Goal: Task Accomplishment & Management: Manage account settings

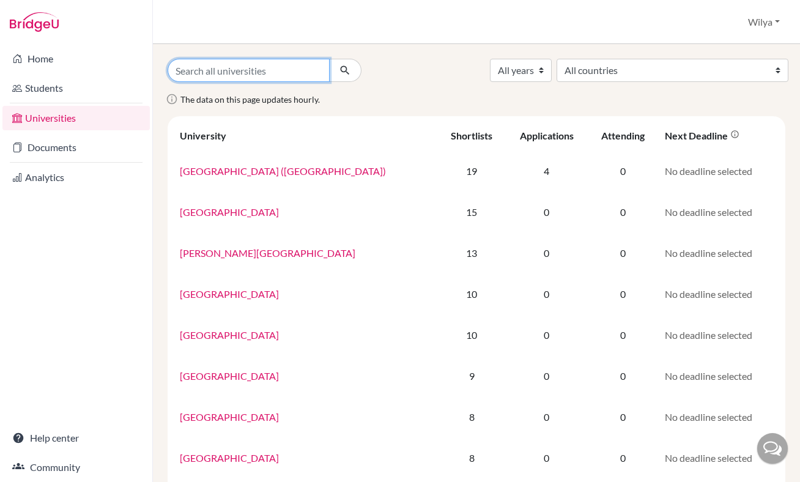
click at [231, 72] on input "Search all universities" at bounding box center [249, 70] width 162 height 23
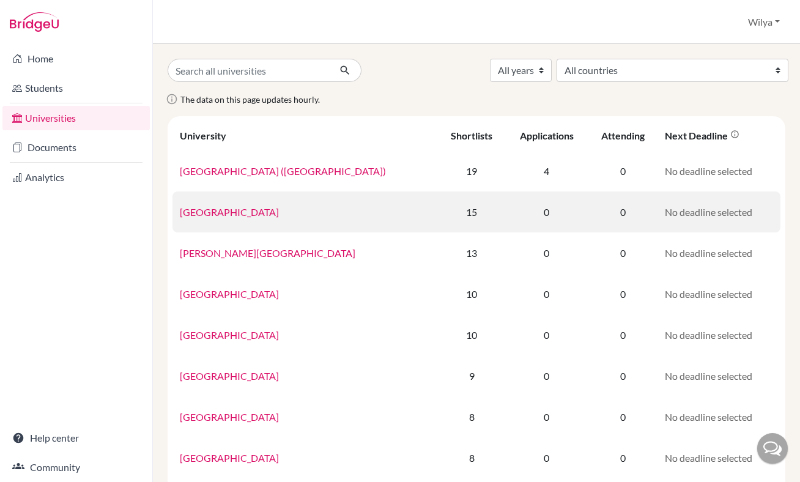
click at [344, 210] on td "University of Toronto" at bounding box center [304, 211] width 265 height 41
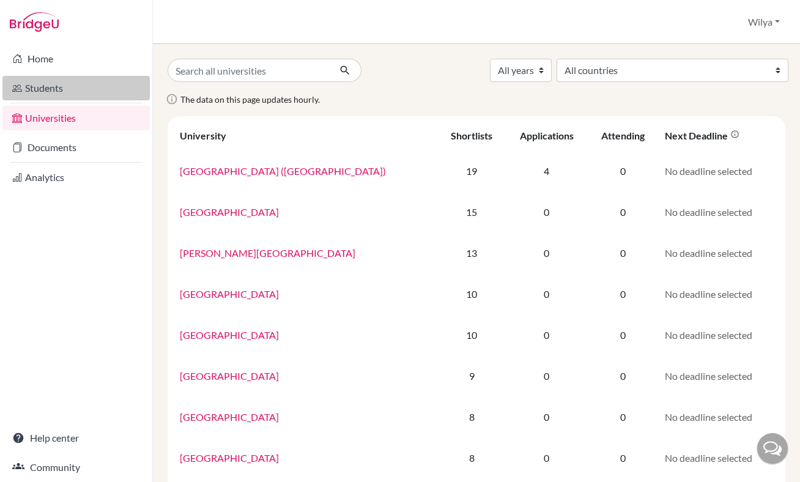
click at [68, 88] on link "Students" at bounding box center [75, 88] width 147 height 24
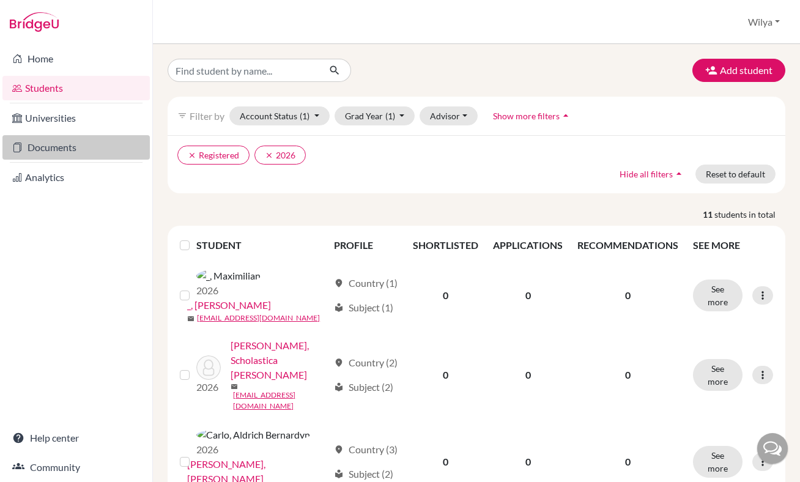
click at [49, 150] on link "Documents" at bounding box center [75, 147] width 147 height 24
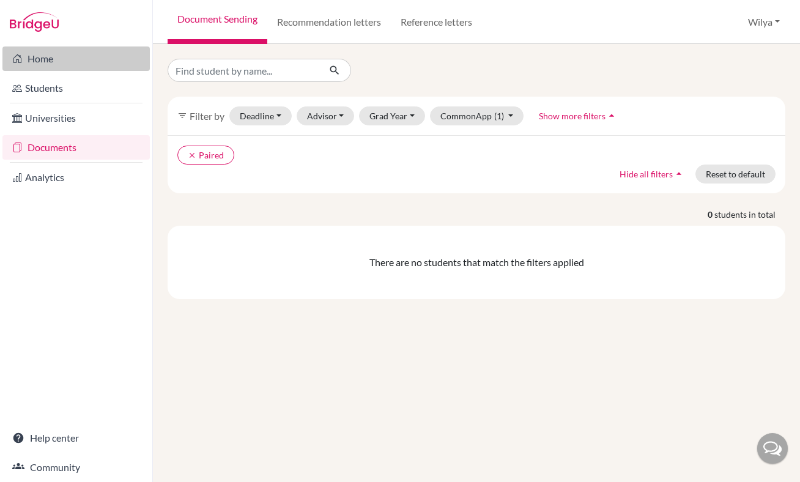
click at [82, 61] on link "Home" at bounding box center [75, 58] width 147 height 24
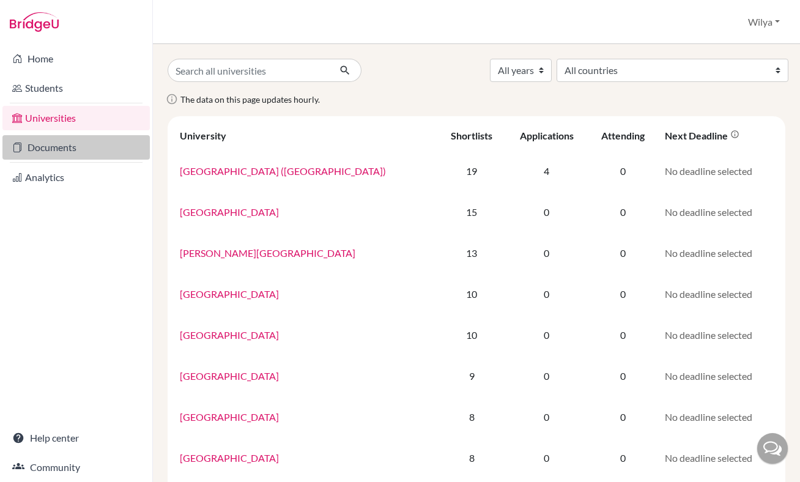
click at [75, 147] on link "Documents" at bounding box center [75, 147] width 147 height 24
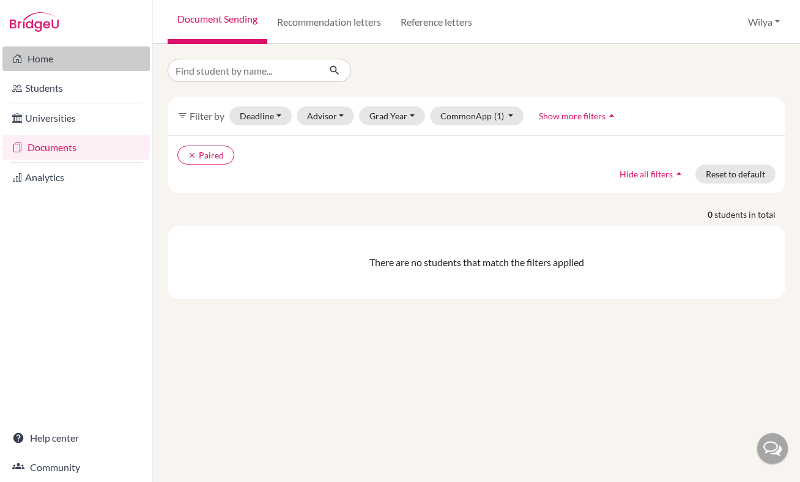
click at [96, 54] on link "Home" at bounding box center [75, 58] width 147 height 24
click at [43, 215] on div "Home Students Universities Documents Analytics Help center Community" at bounding box center [76, 263] width 152 height 438
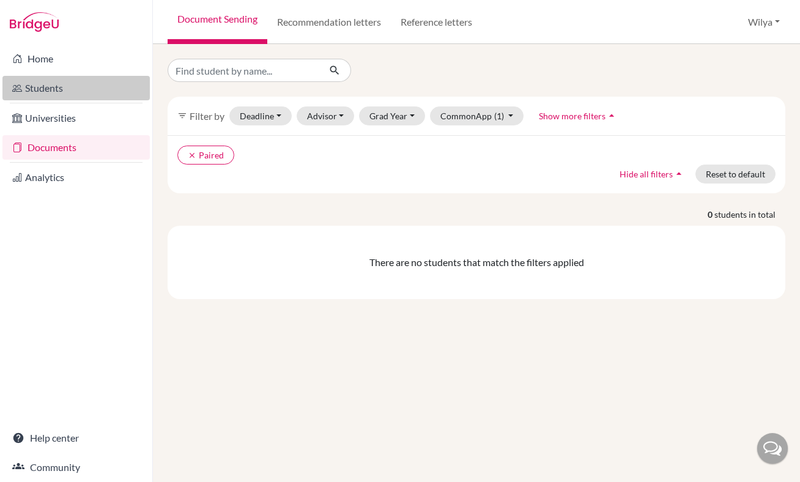
click at [43, 91] on link "Students" at bounding box center [75, 88] width 147 height 24
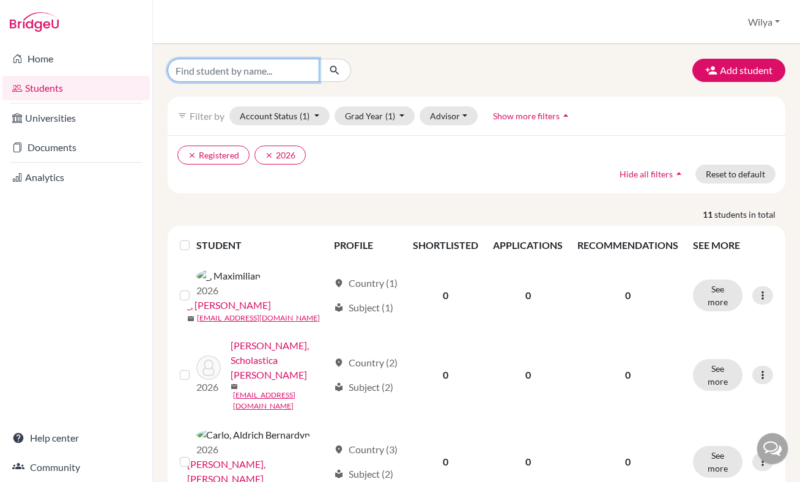
click at [271, 70] on input "Find student by name..." at bounding box center [244, 70] width 152 height 23
type input "oliver"
click at [338, 72] on icon "submit" at bounding box center [334, 70] width 12 height 12
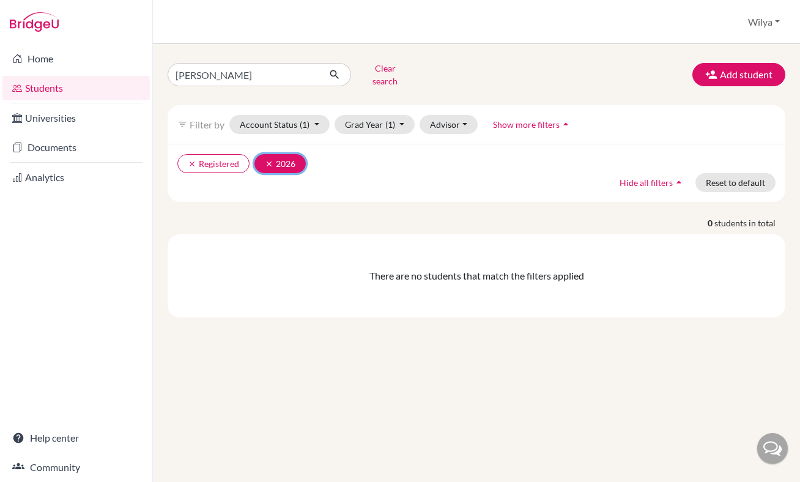
click at [268, 160] on icon "clear" at bounding box center [269, 164] width 9 height 9
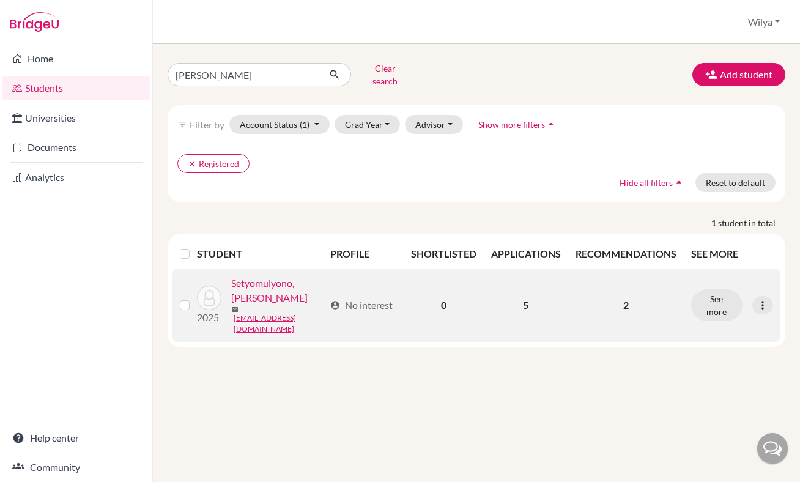
click at [252, 305] on link "Setyomulyono, Bennett Oliver" at bounding box center [278, 290] width 94 height 29
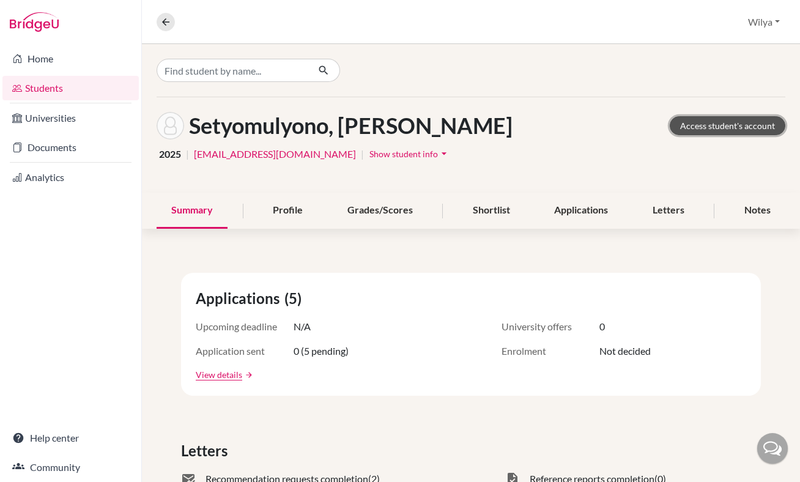
click at [703, 123] on link "Access student's account" at bounding box center [728, 125] width 116 height 19
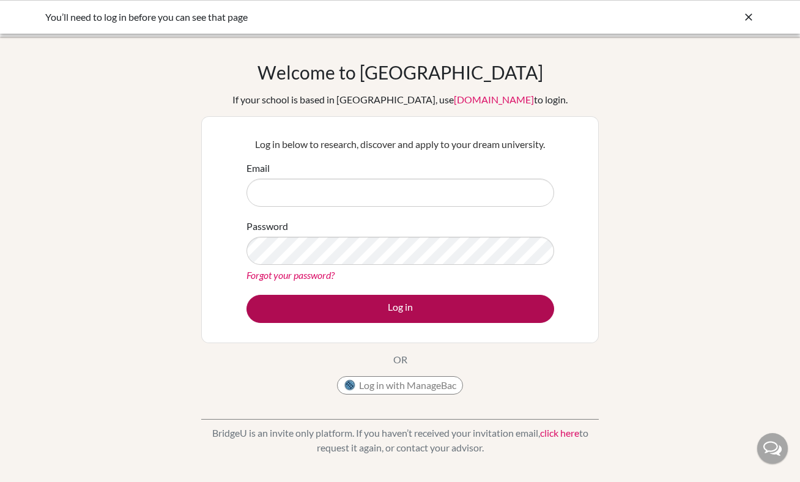
type input "collegecounseling@beaconacademy.net"
click at [389, 312] on button "Log in" at bounding box center [400, 309] width 308 height 28
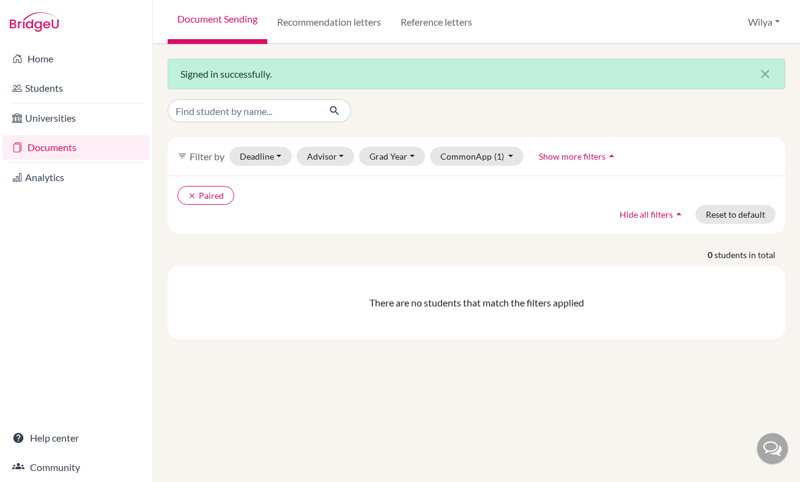
click at [61, 143] on link "Documents" at bounding box center [75, 147] width 147 height 24
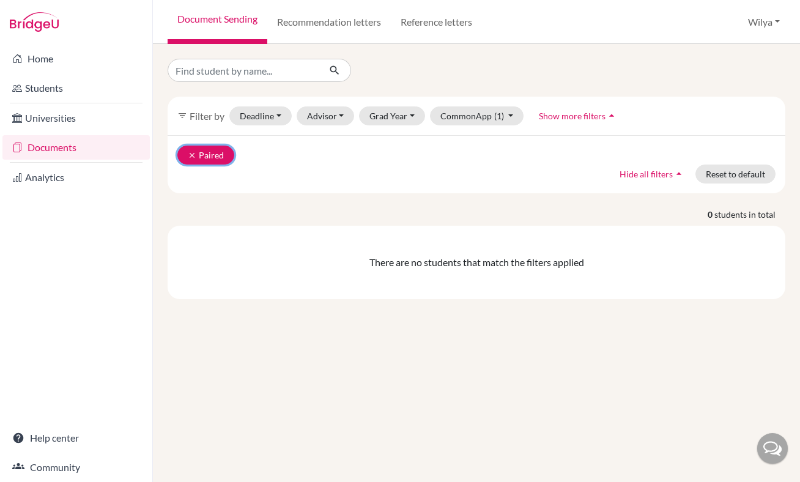
click at [191, 156] on icon "clear" at bounding box center [192, 155] width 9 height 9
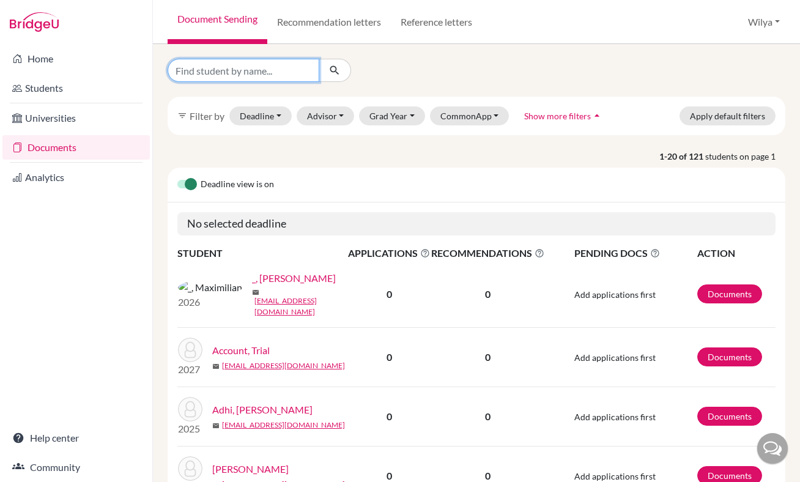
click at [251, 70] on input "Find student by name..." at bounding box center [244, 70] width 152 height 23
type input "oliver"
click at [339, 68] on icon "submit" at bounding box center [334, 70] width 12 height 12
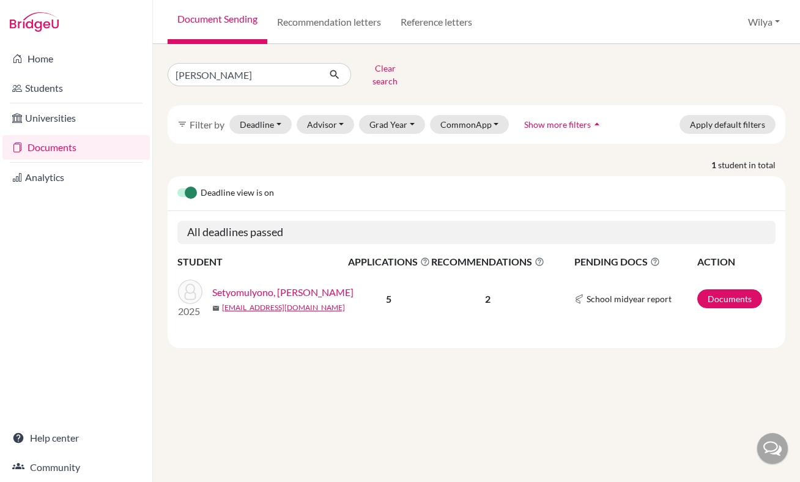
click at [260, 285] on link "Setyomulyono, [PERSON_NAME]" at bounding box center [282, 292] width 141 height 15
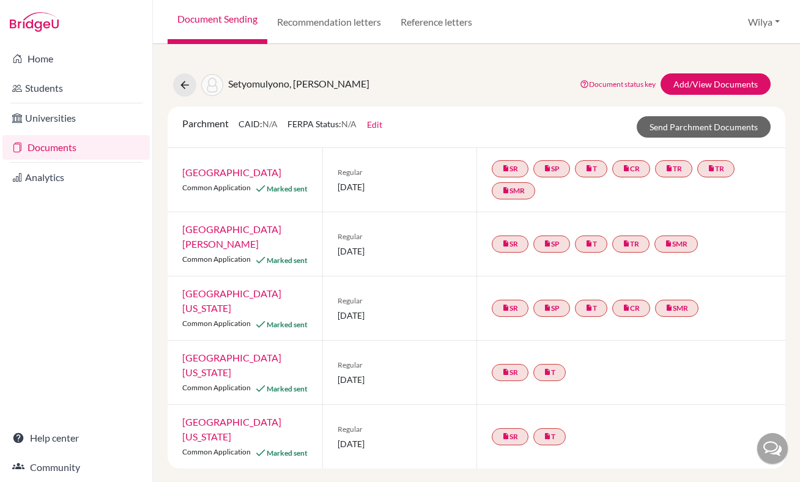
click at [211, 125] on span "Parchment" at bounding box center [205, 123] width 46 height 12
click at [701, 80] on link "Add/View Documents" at bounding box center [716, 83] width 110 height 21
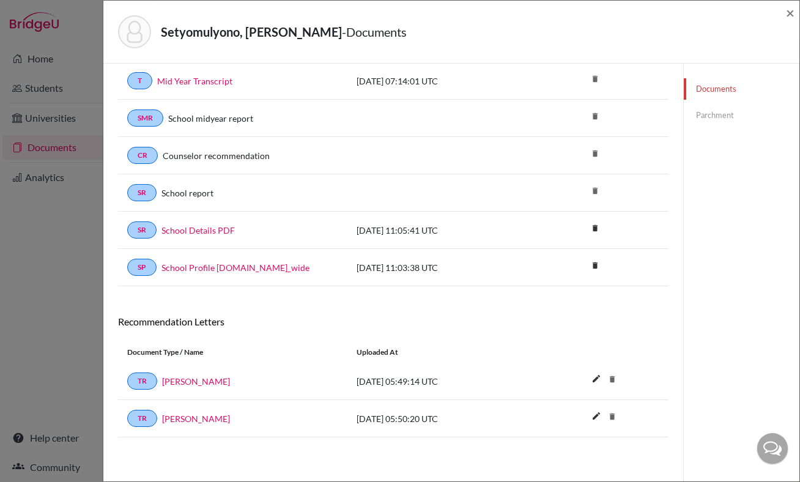
click at [715, 109] on link "Parchment" at bounding box center [742, 115] width 116 height 21
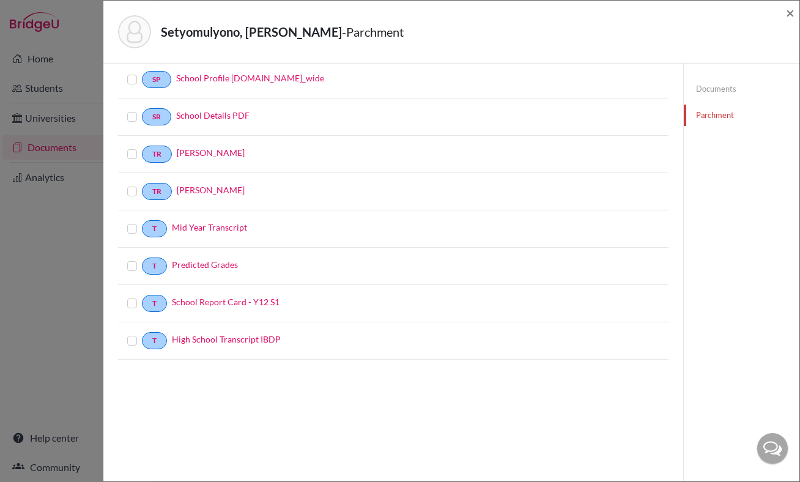
click at [142, 72] on label at bounding box center [142, 72] width 0 height 0
click at [0, 0] on input "checkbox" at bounding box center [0, 0] width 0 height 0
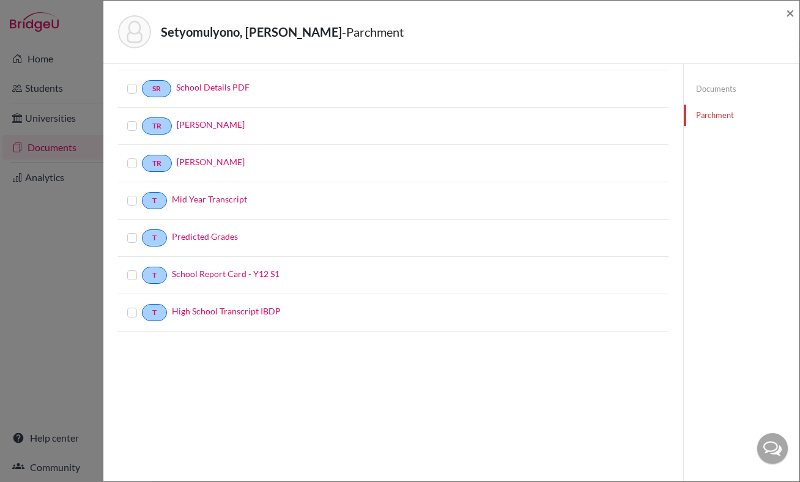
scroll to position [0, 0]
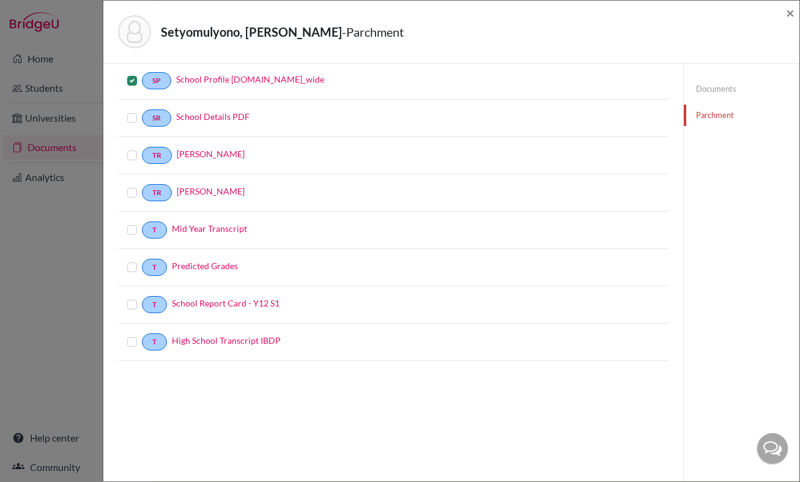
click at [142, 73] on label at bounding box center [142, 73] width 0 height 0
click at [0, 0] on input "checkbox" at bounding box center [0, 0] width 0 height 0
click at [715, 95] on link "Documents" at bounding box center [742, 88] width 116 height 21
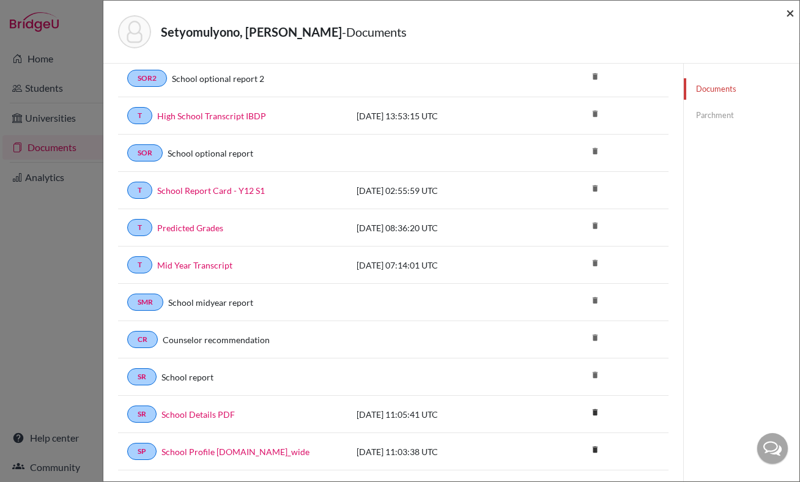
click at [786, 15] on span "×" at bounding box center [790, 13] width 9 height 18
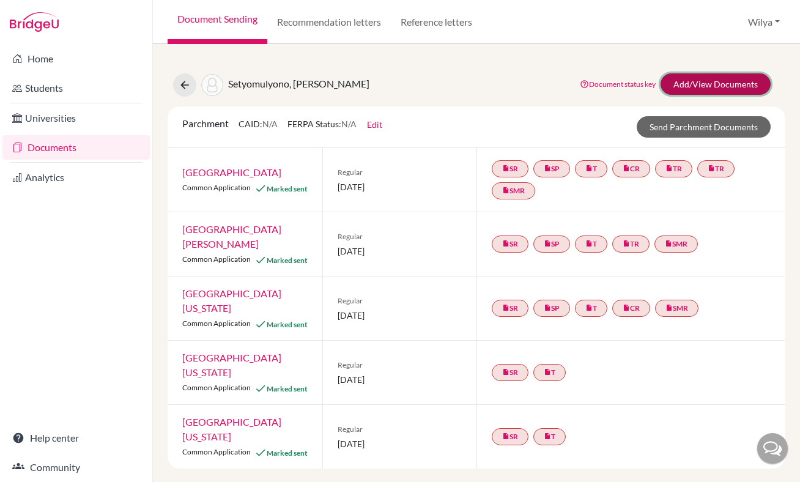
click at [713, 89] on link "Add/View Documents" at bounding box center [716, 83] width 110 height 21
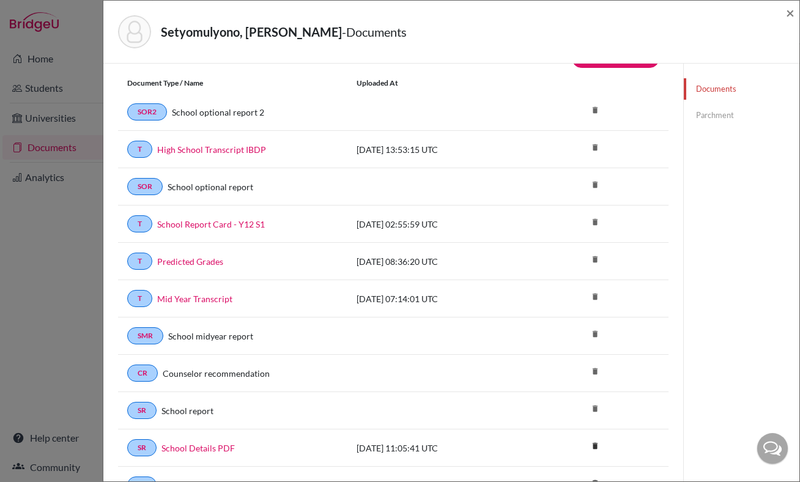
scroll to position [247, 0]
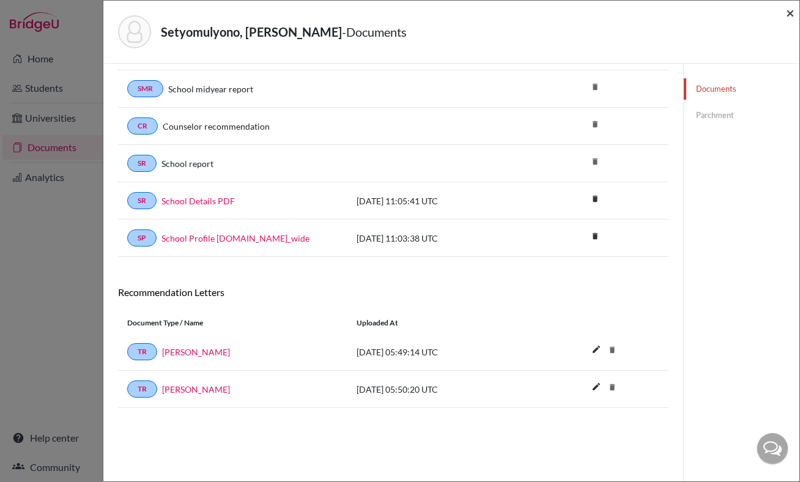
click at [788, 14] on span "×" at bounding box center [790, 13] width 9 height 18
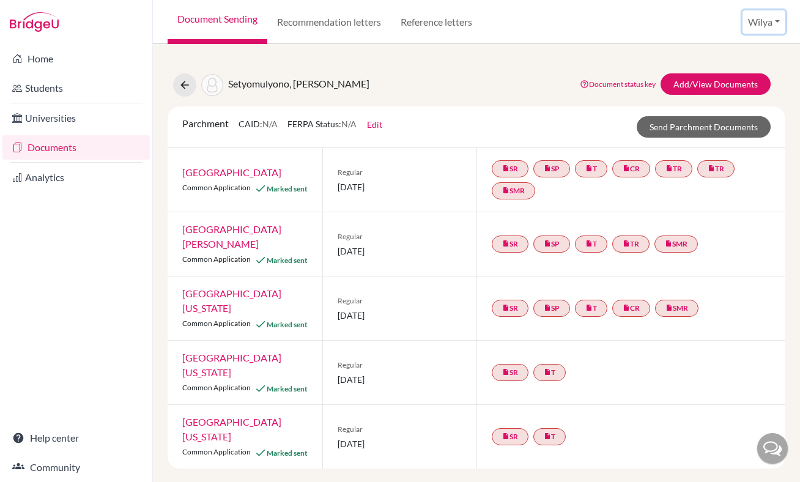
click at [767, 21] on button "Wilya" at bounding box center [763, 21] width 43 height 23
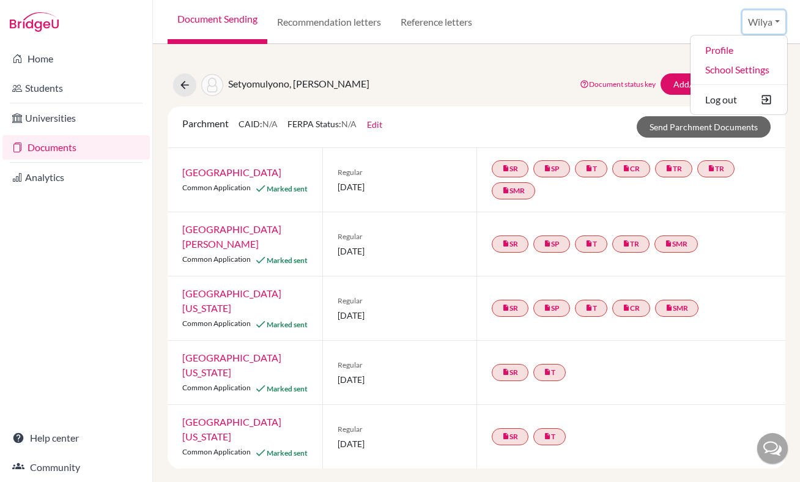
click at [767, 21] on button "Wilya" at bounding box center [763, 21] width 43 height 23
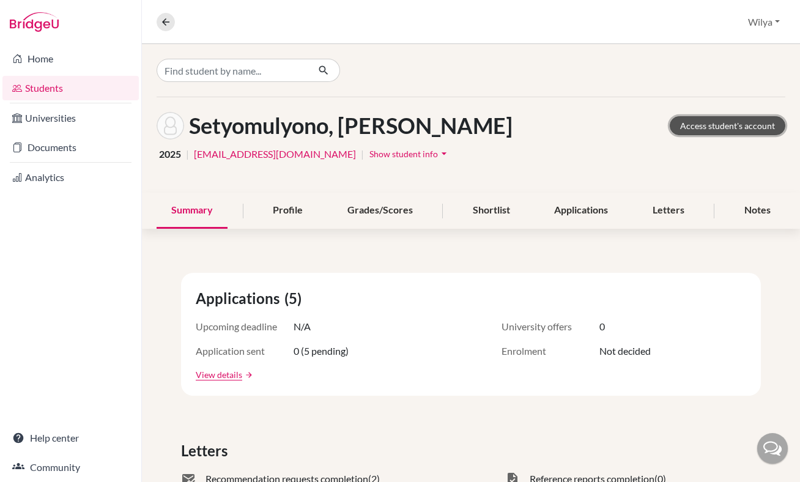
click at [716, 119] on link "Access student's account" at bounding box center [728, 125] width 116 height 19
click at [62, 147] on link "Documents" at bounding box center [70, 147] width 136 height 24
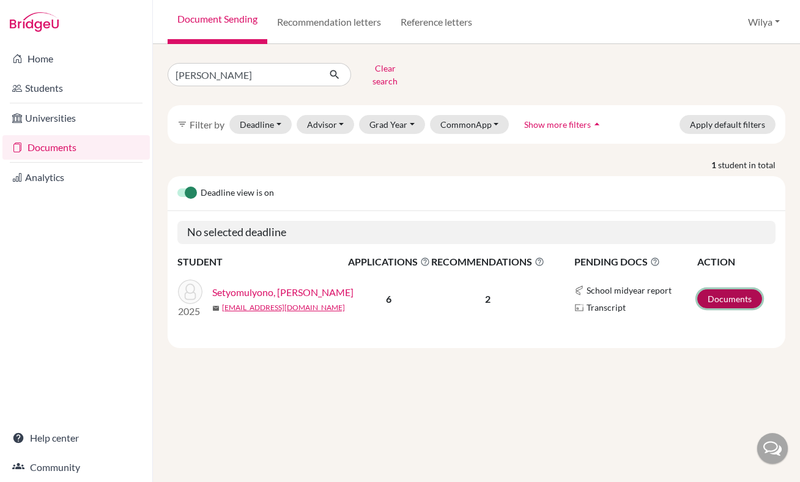
click at [719, 292] on link "Documents" at bounding box center [729, 298] width 65 height 19
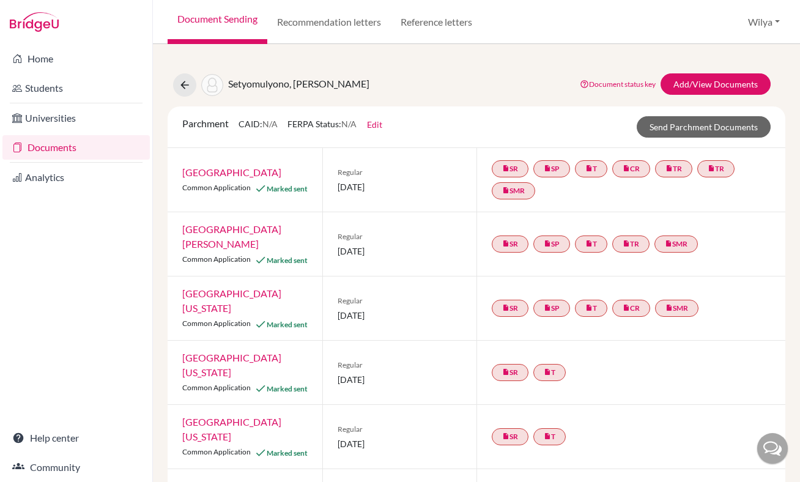
scroll to position [51, 0]
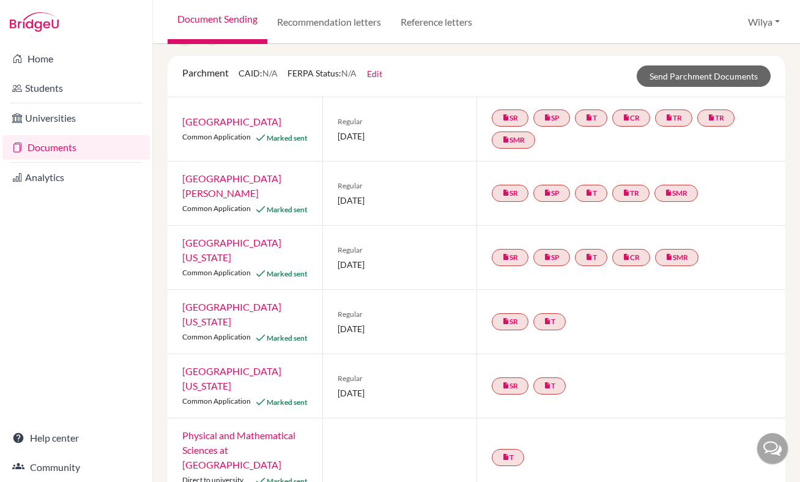
click at [244, 429] on link "Physical and Mathematical Sciences at [GEOGRAPHIC_DATA]" at bounding box center [238, 449] width 113 height 41
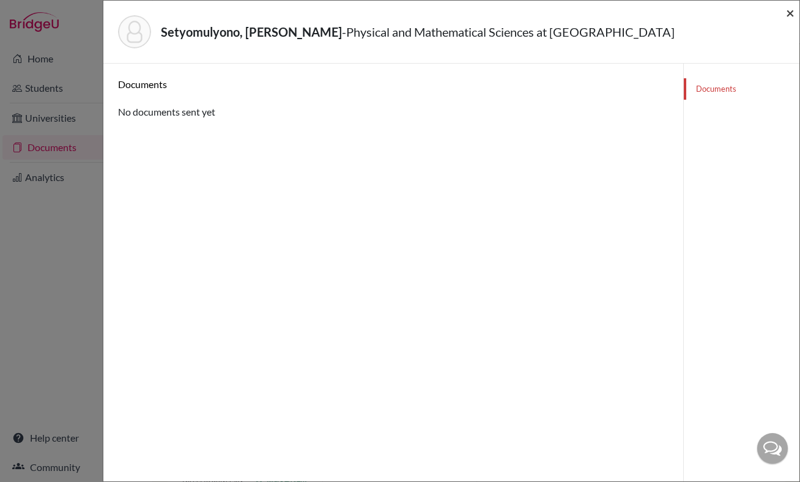
click at [788, 11] on span "×" at bounding box center [790, 13] width 9 height 18
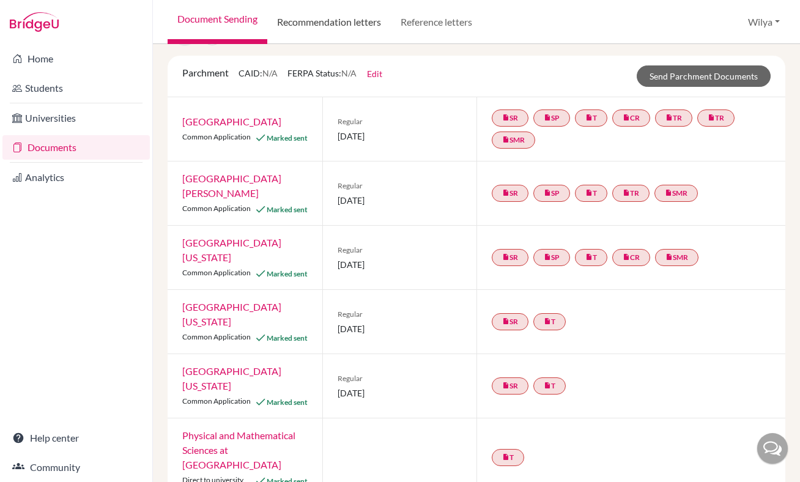
click at [372, 26] on link "Recommendation letters" at bounding box center [329, 22] width 124 height 44
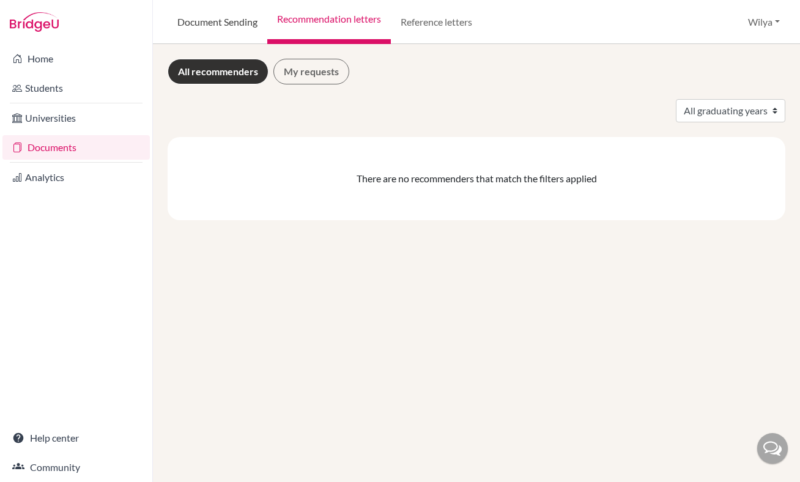
click at [234, 30] on link "Document Sending" at bounding box center [218, 22] width 100 height 44
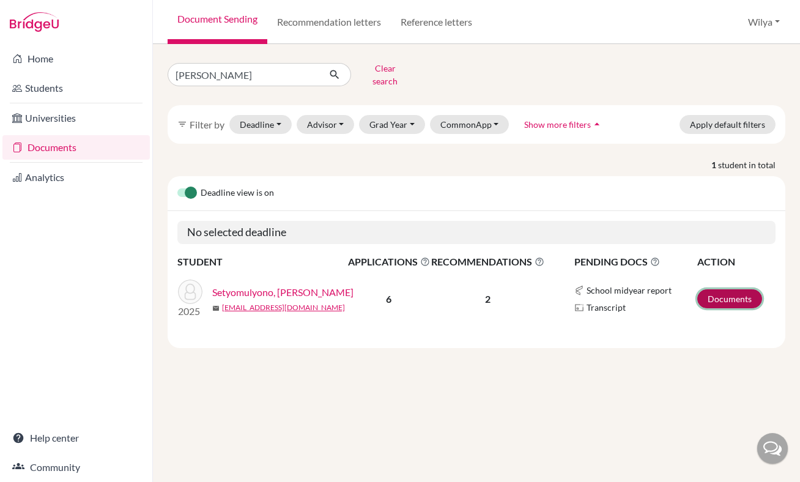
click at [703, 289] on link "Documents" at bounding box center [729, 298] width 65 height 19
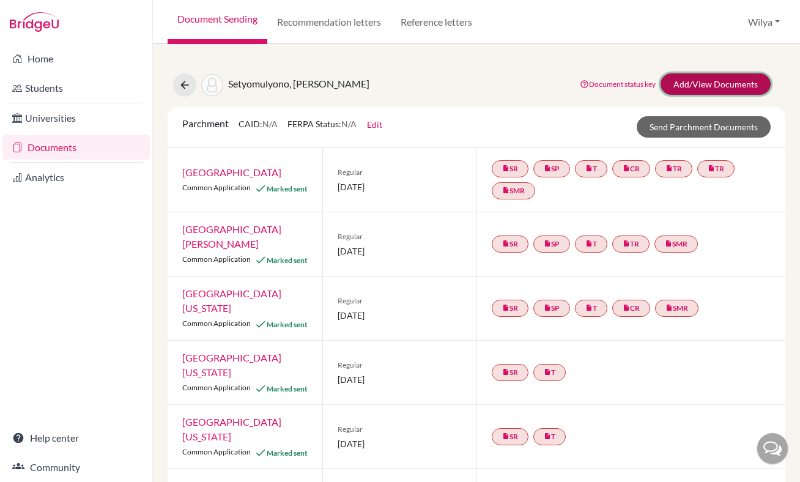
click at [687, 88] on link "Add/View Documents" at bounding box center [716, 83] width 110 height 21
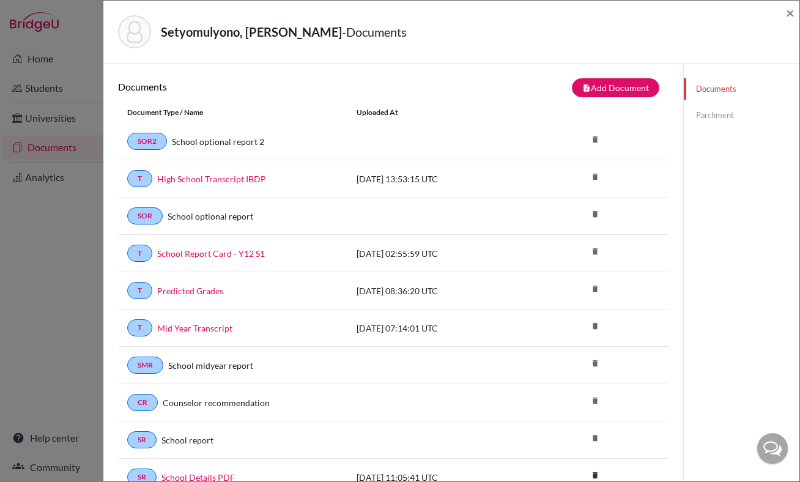
click at [712, 118] on link "Parchment" at bounding box center [742, 115] width 116 height 21
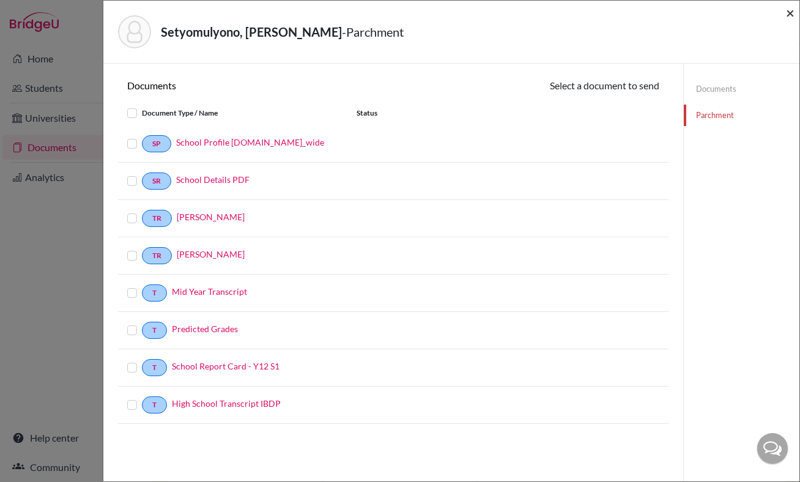
click at [791, 13] on span "×" at bounding box center [790, 13] width 9 height 18
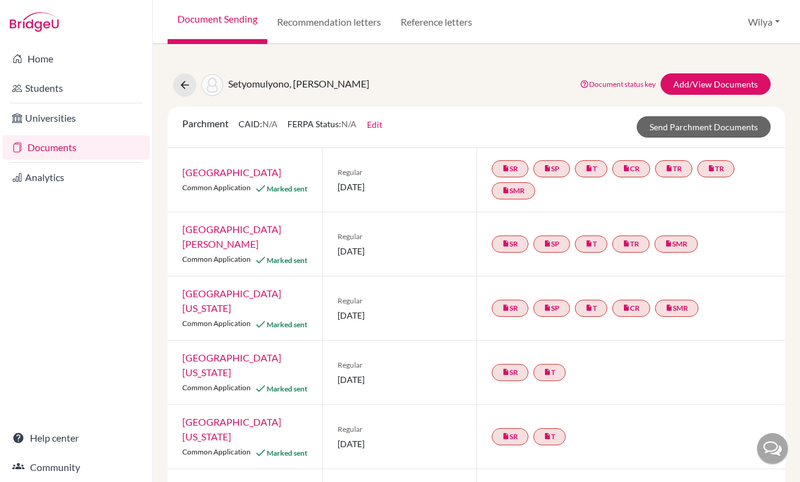
scroll to position [51, 0]
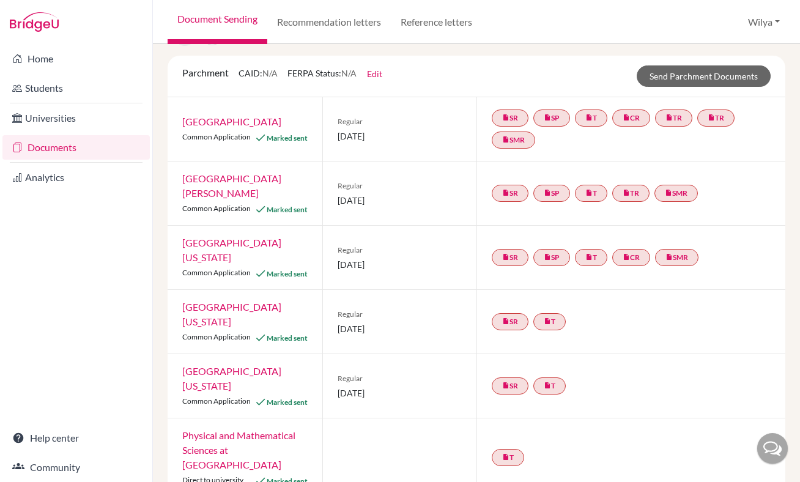
click at [570, 424] on div "insert_drive_file T" at bounding box center [630, 457] width 309 height 78
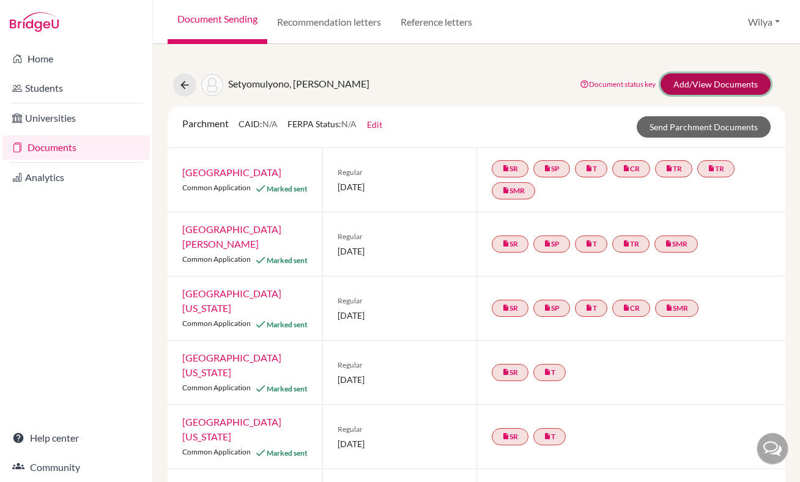
click at [723, 80] on link "Add/View Documents" at bounding box center [716, 83] width 110 height 21
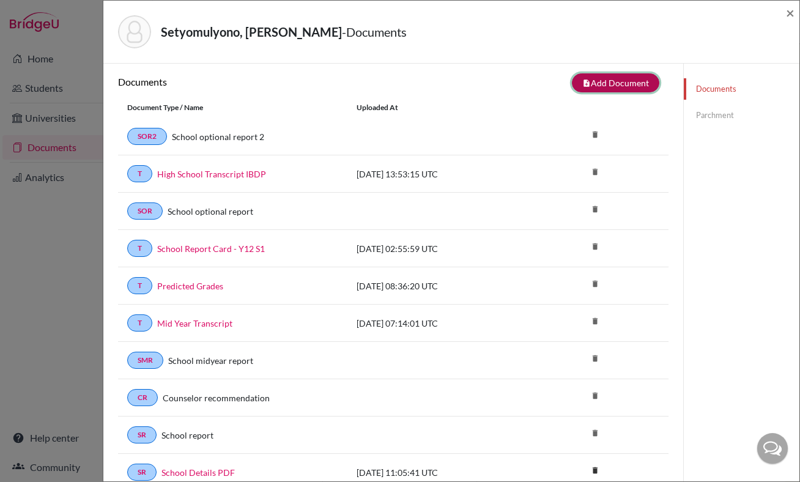
click at [613, 86] on button "note_add Add Document" at bounding box center [615, 82] width 87 height 19
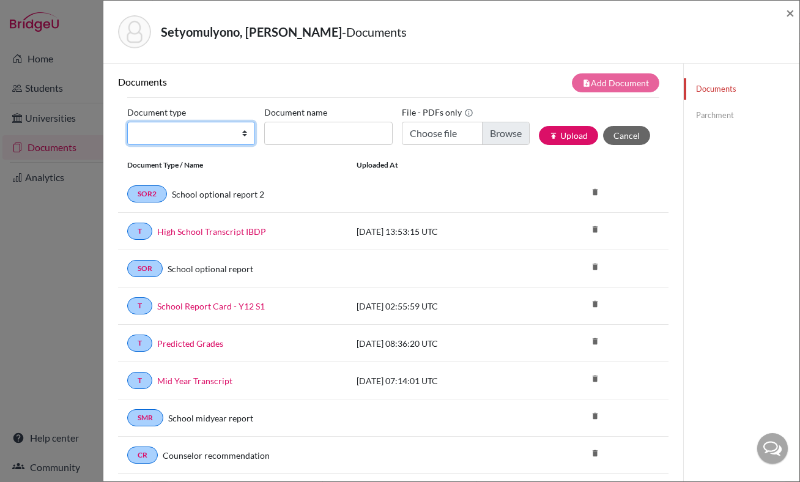
click at [203, 139] on select "Change explanation for Common App reports Counselor recommendation Fee waiver I…" at bounding box center [191, 133] width 128 height 23
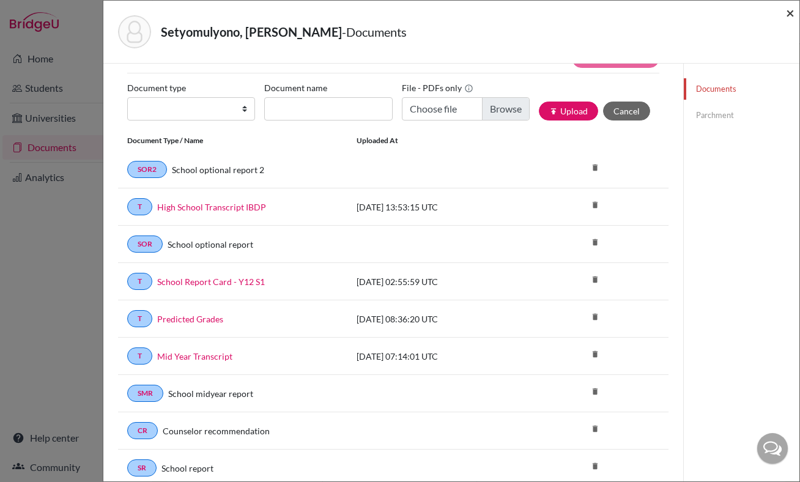
click at [786, 11] on span "×" at bounding box center [790, 13] width 9 height 18
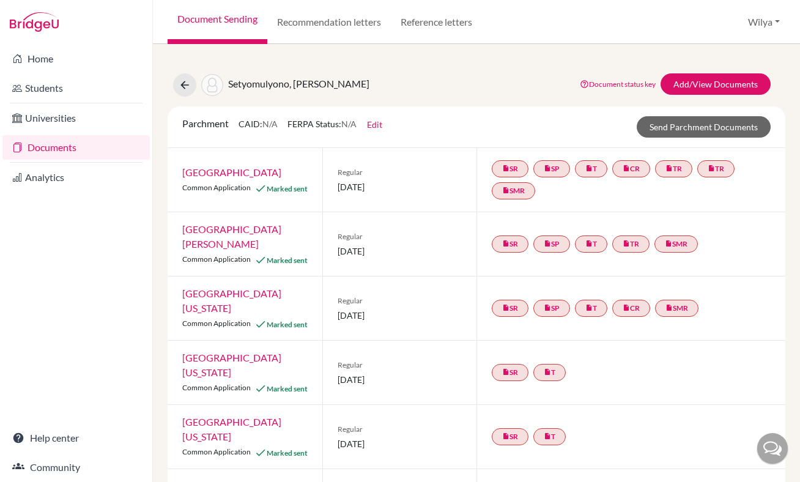
scroll to position [51, 0]
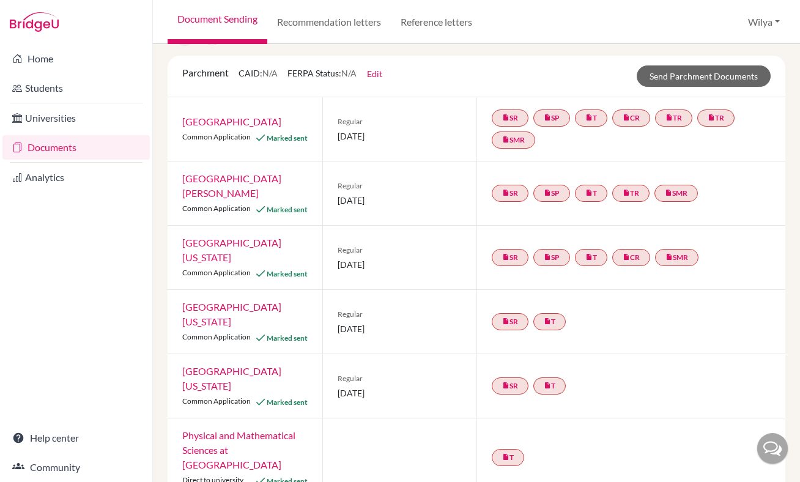
click at [360, 437] on div at bounding box center [399, 457] width 155 height 78
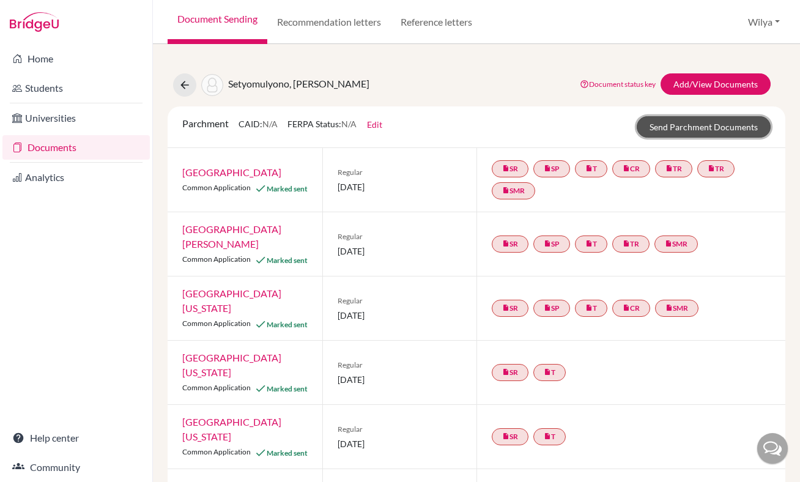
click at [700, 125] on link "Send Parchment Documents" at bounding box center [704, 126] width 134 height 21
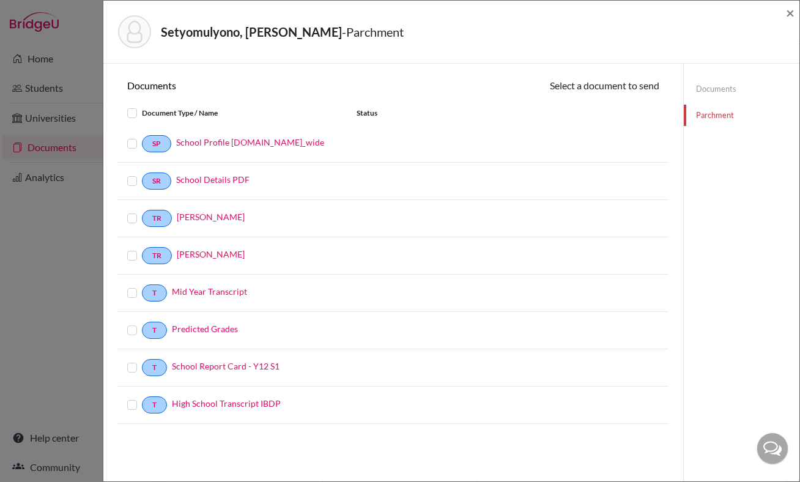
click at [541, 163] on div "SP School Profile [DOMAIN_NAME]_wide" at bounding box center [393, 181] width 550 height 37
click at [142, 136] on label at bounding box center [142, 136] width 0 height 0
click at [0, 0] on input "checkbox" at bounding box center [0, 0] width 0 height 0
click at [142, 138] on label at bounding box center [142, 138] width 0 height 0
click at [0, 0] on input "checkbox" at bounding box center [0, 0] width 0 height 0
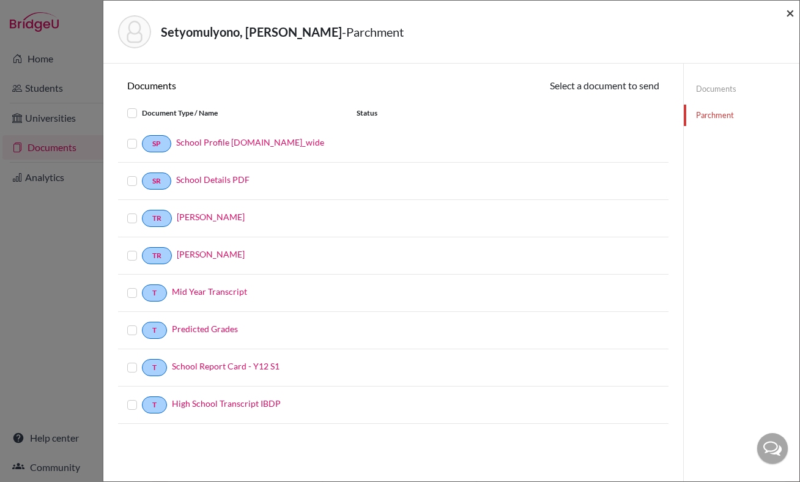
click at [788, 13] on span "×" at bounding box center [790, 13] width 9 height 18
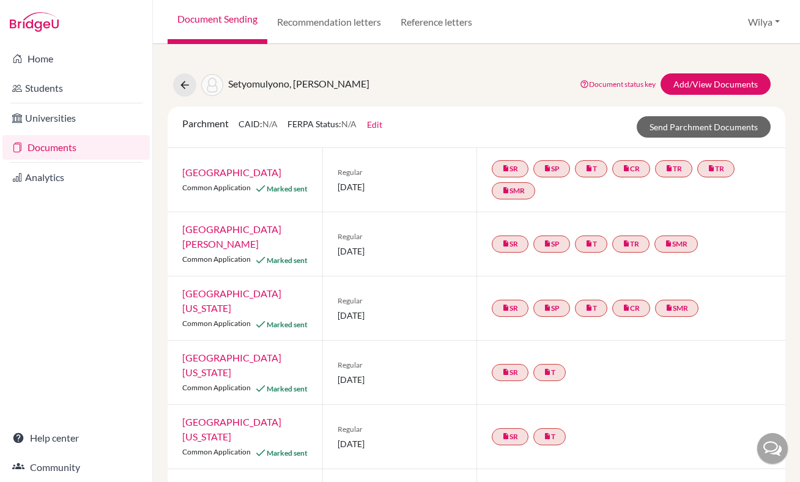
scroll to position [51, 0]
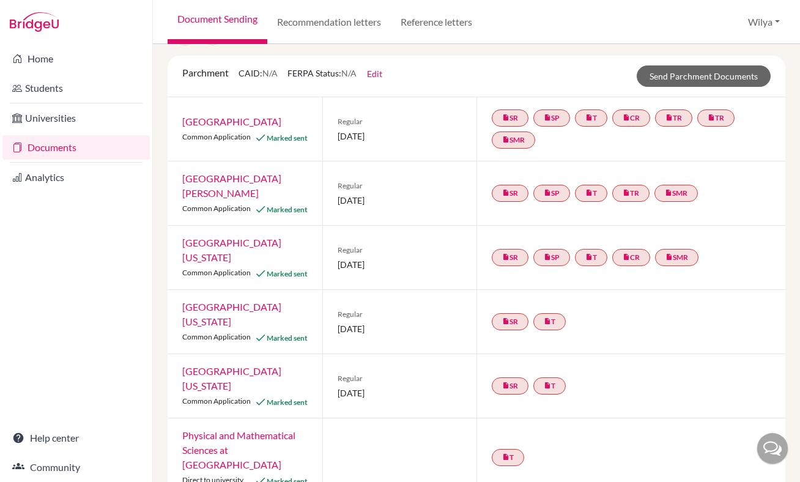
click at [538, 431] on div "insert_drive_file T" at bounding box center [630, 457] width 309 height 78
click at [429, 428] on div at bounding box center [399, 457] width 155 height 78
click at [264, 429] on link "Physical and Mathematical Sciences at [GEOGRAPHIC_DATA]" at bounding box center [238, 449] width 113 height 41
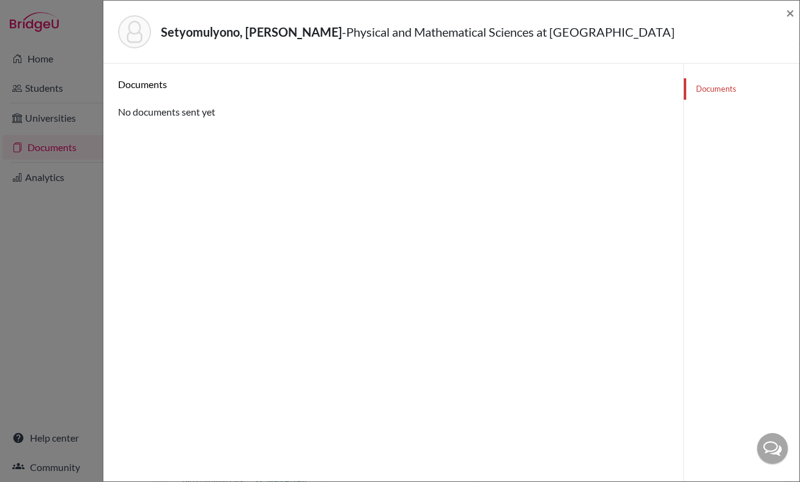
click at [199, 113] on div "Documents No documents sent yet" at bounding box center [393, 98] width 550 height 41
click at [142, 92] on div "Documents" at bounding box center [393, 88] width 569 height 21
click at [790, 11] on span "×" at bounding box center [790, 13] width 9 height 18
